Goal: Navigation & Orientation: Understand site structure

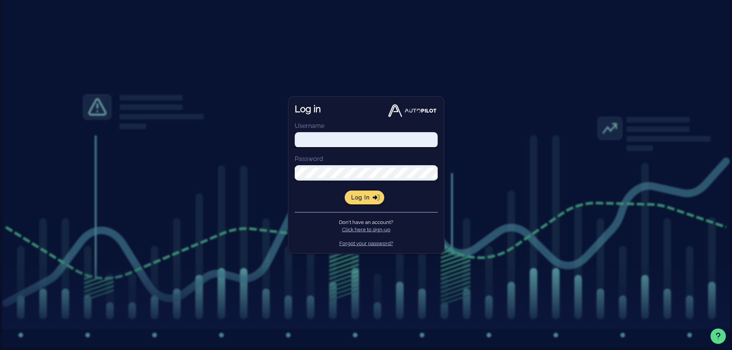
click at [327, 141] on input "Username" at bounding box center [366, 140] width 143 height 11
type input "[EMAIL_ADDRESS][DOMAIN_NAME]"
click at [370, 196] on span "Log in" at bounding box center [364, 197] width 27 height 7
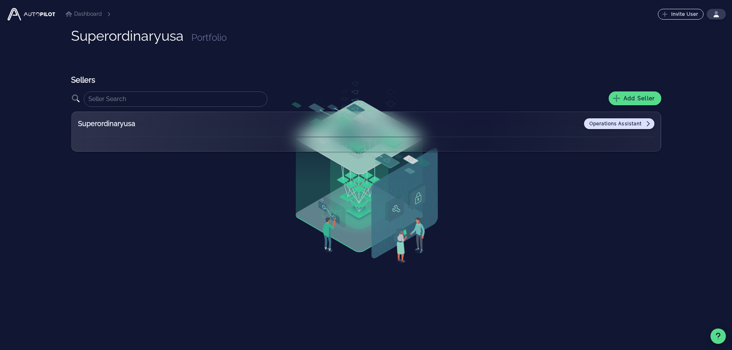
click at [617, 125] on span "Operations Assistant" at bounding box center [619, 124] width 61 height 6
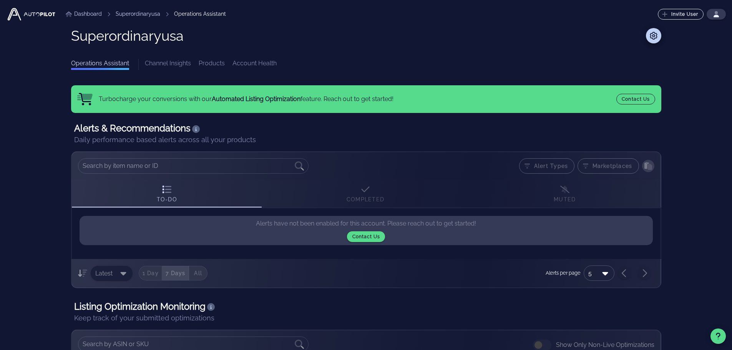
click at [162, 64] on link "Channel Insights" at bounding box center [168, 64] width 46 height 11
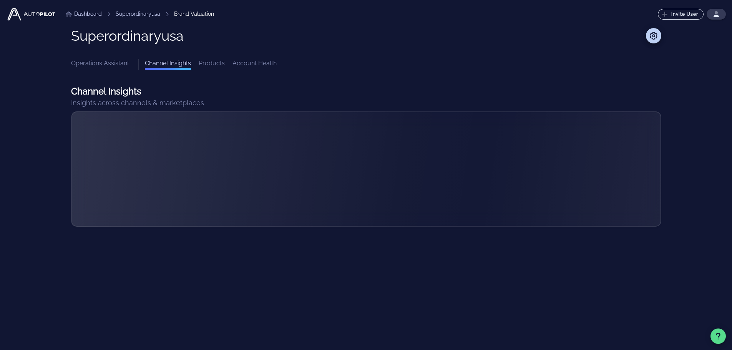
click at [210, 63] on link "Products" at bounding box center [212, 64] width 26 height 11
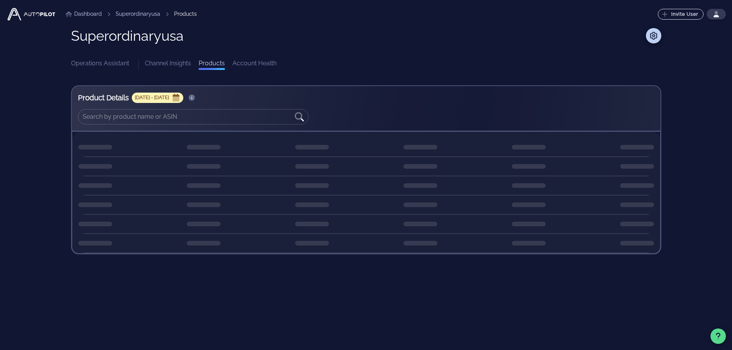
click at [253, 61] on link "Account Health" at bounding box center [255, 64] width 44 height 11
